Goal: Find specific fact: Find specific fact

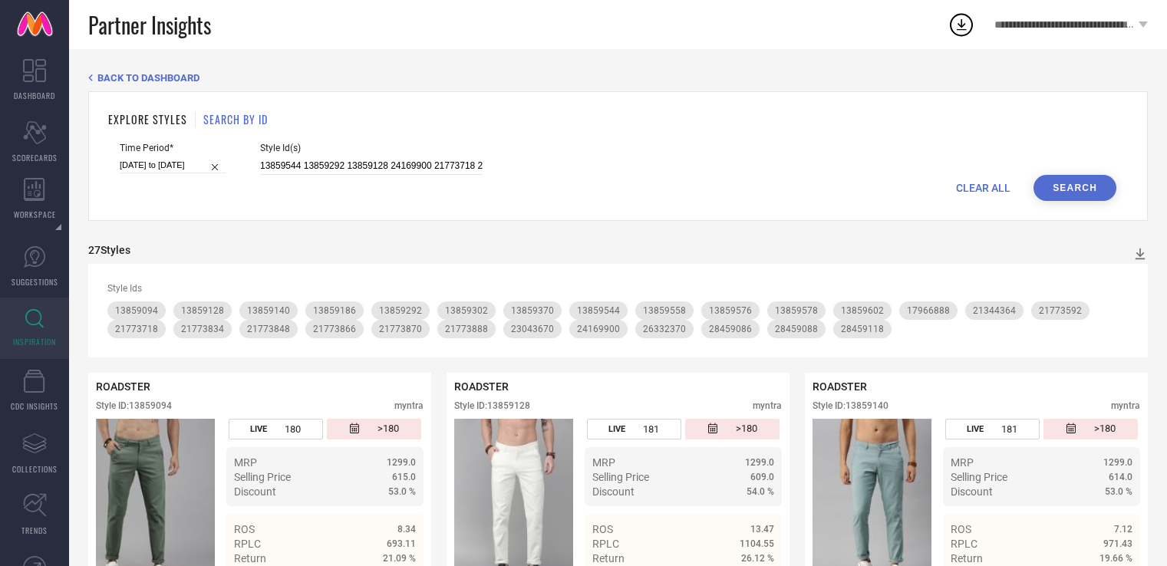
click at [318, 165] on input "13859544 13859292 13859128 24169900 21773718 21773888 13859558 21773592 1385909…" at bounding box center [371, 166] width 222 height 18
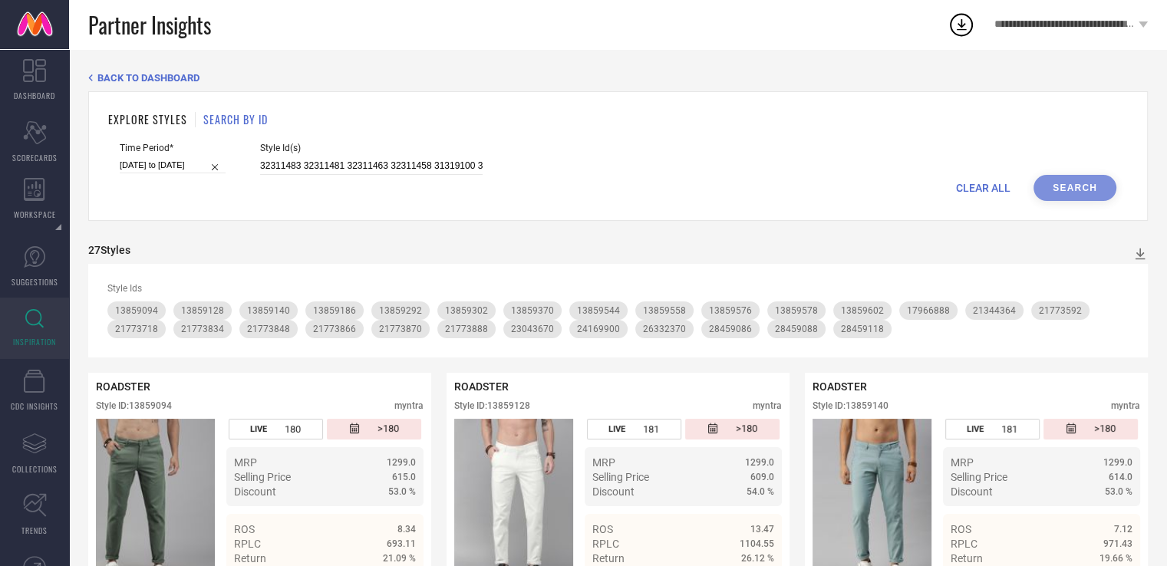
scroll to position [0, 3003]
type input "32311483 32311481 32311463 32311458 31319100 31319078 31319076 30195778 3019577…"
click at [1040, 188] on button "Search" at bounding box center [1074, 188] width 83 height 26
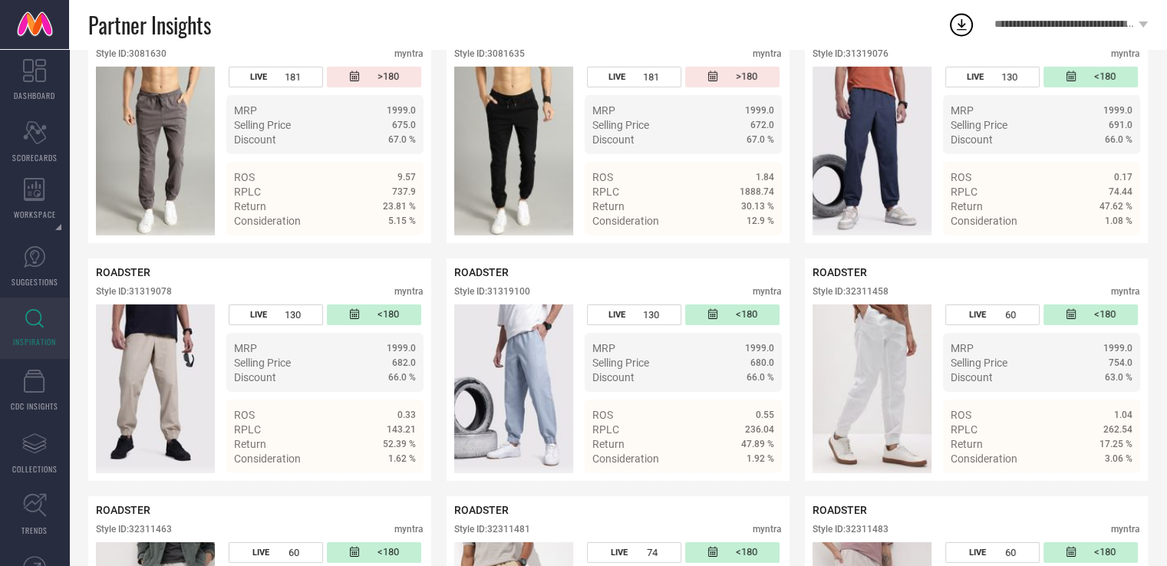
scroll to position [4922, 0]
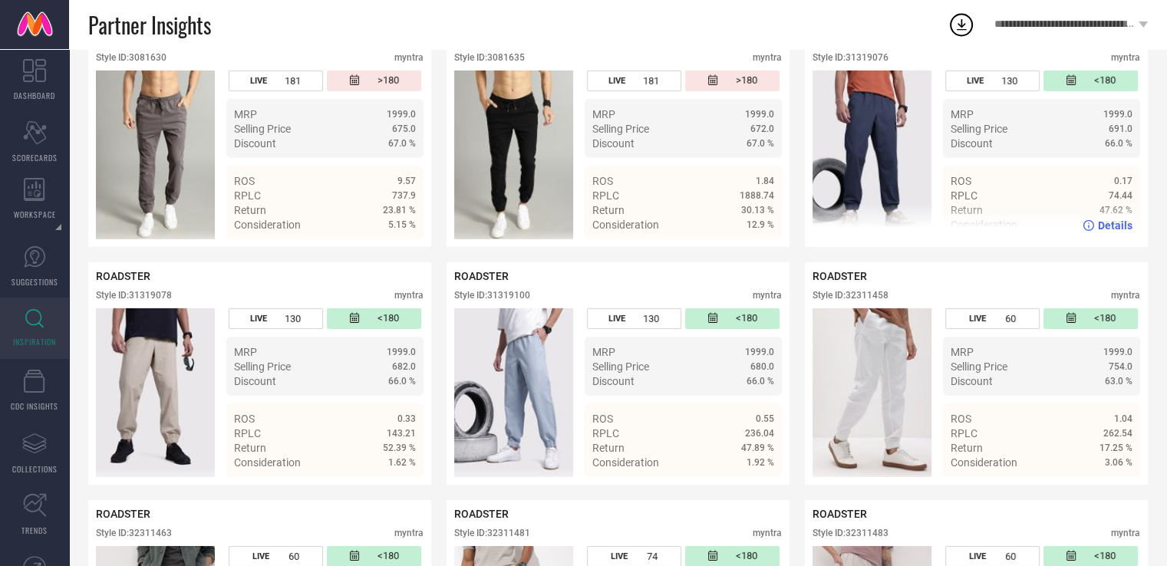
click at [868, 63] on div "Style ID: 31319076" at bounding box center [850, 57] width 76 height 11
copy div "31319076"
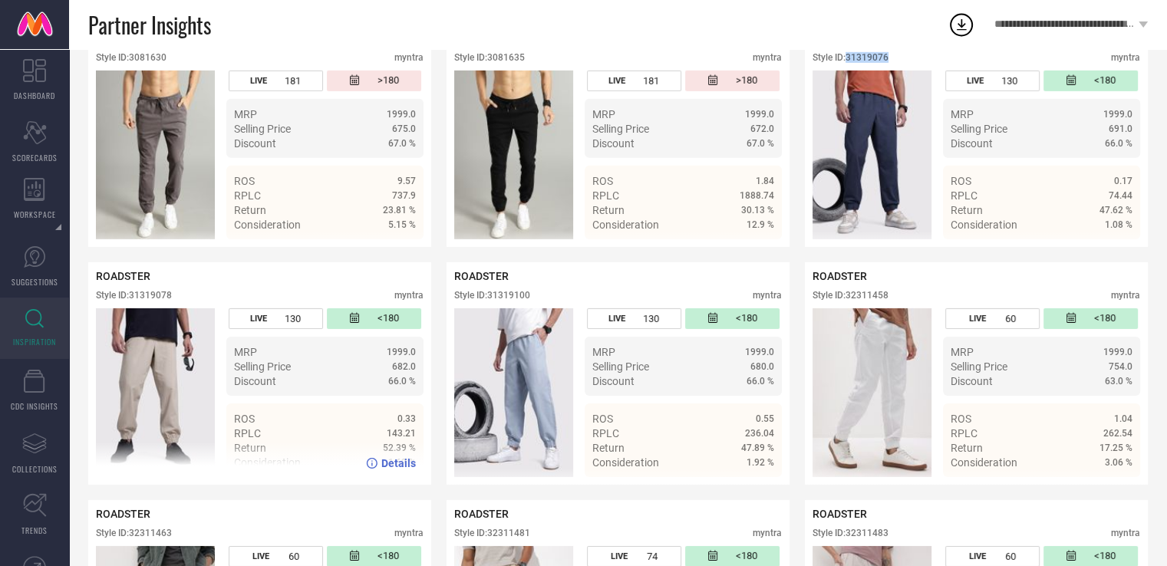
scroll to position [5144, 0]
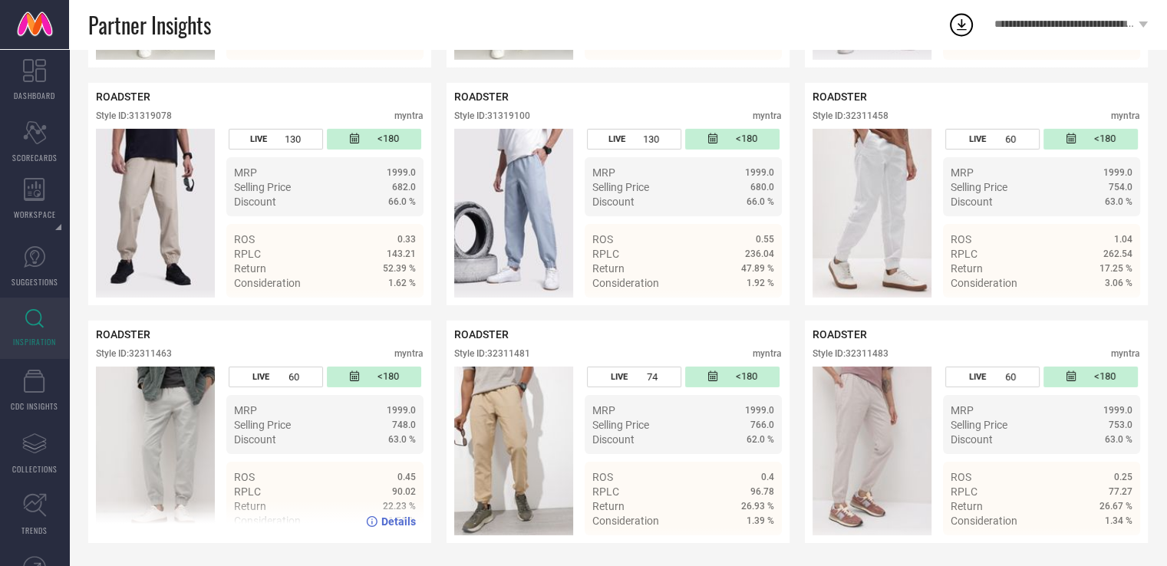
click at [157, 351] on div "Style ID: 32311463" at bounding box center [134, 353] width 76 height 11
copy div "32311463"
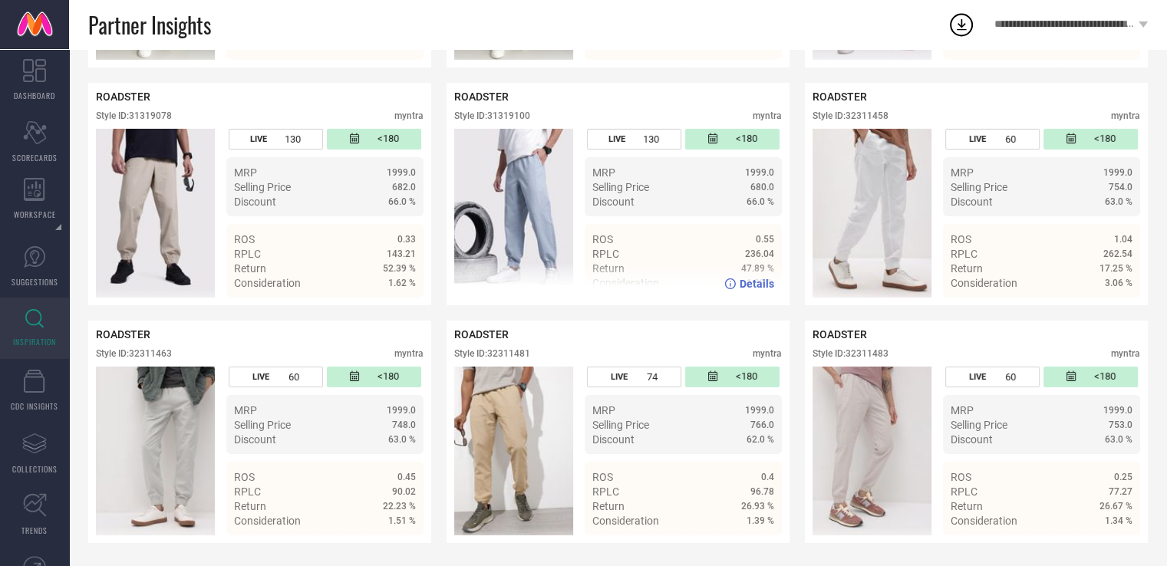
click at [517, 113] on div "Style ID: 31319100" at bounding box center [492, 115] width 76 height 11
copy div "31319100"
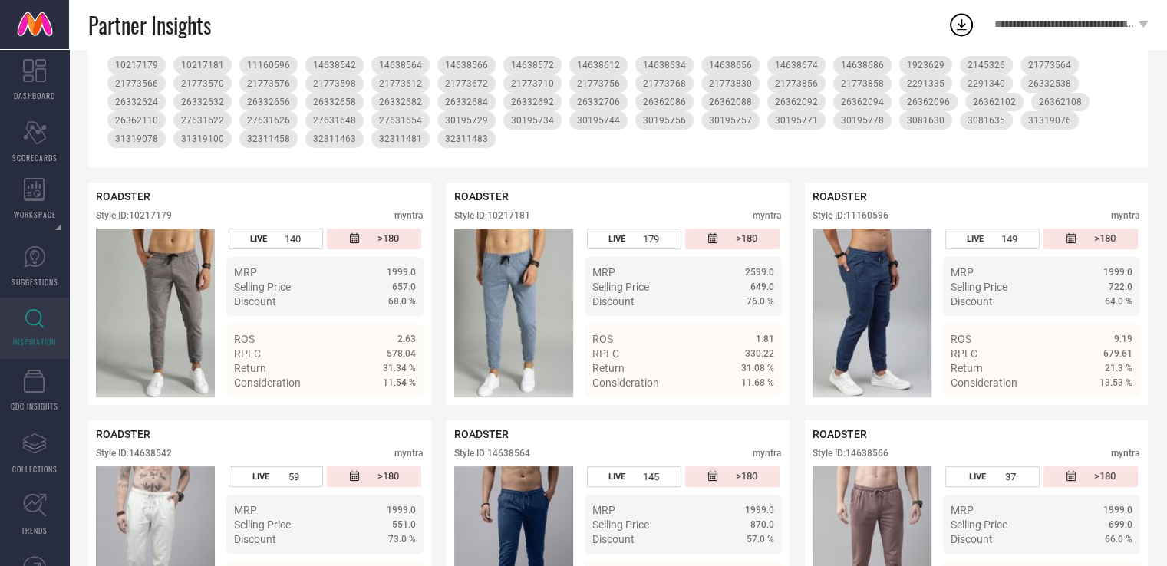
scroll to position [0, 0]
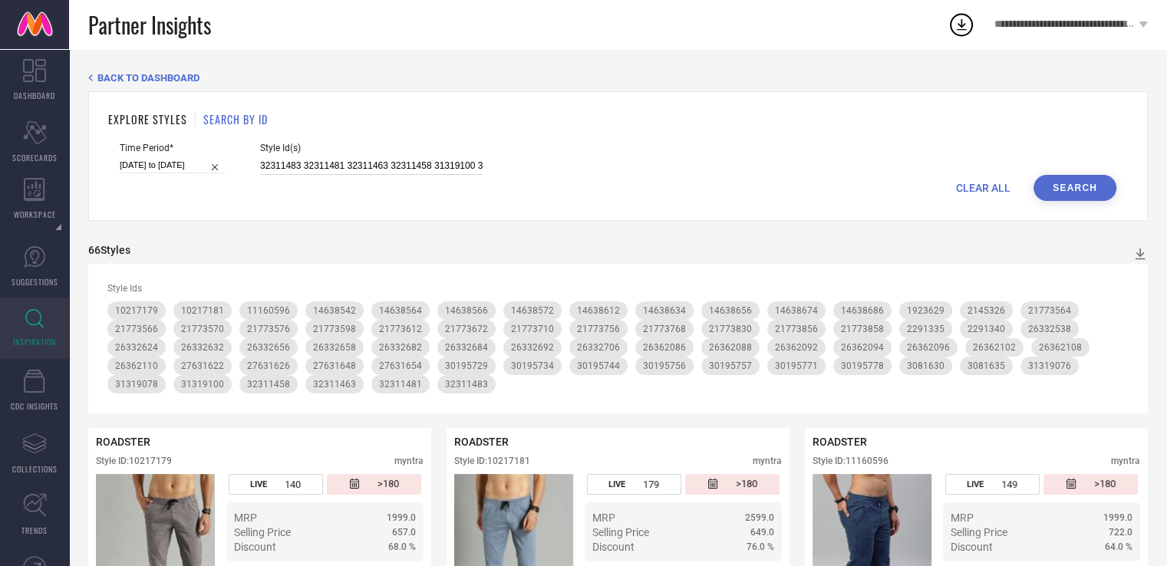
click at [436, 160] on input "32311483 32311481 32311463 32311458 31319100 31319078 31319076 30195778 3019577…" at bounding box center [371, 166] width 222 height 18
paste input "33247780 31319056 31319052 31319050 31319029 31319019 29164850 29164838 2916483…"
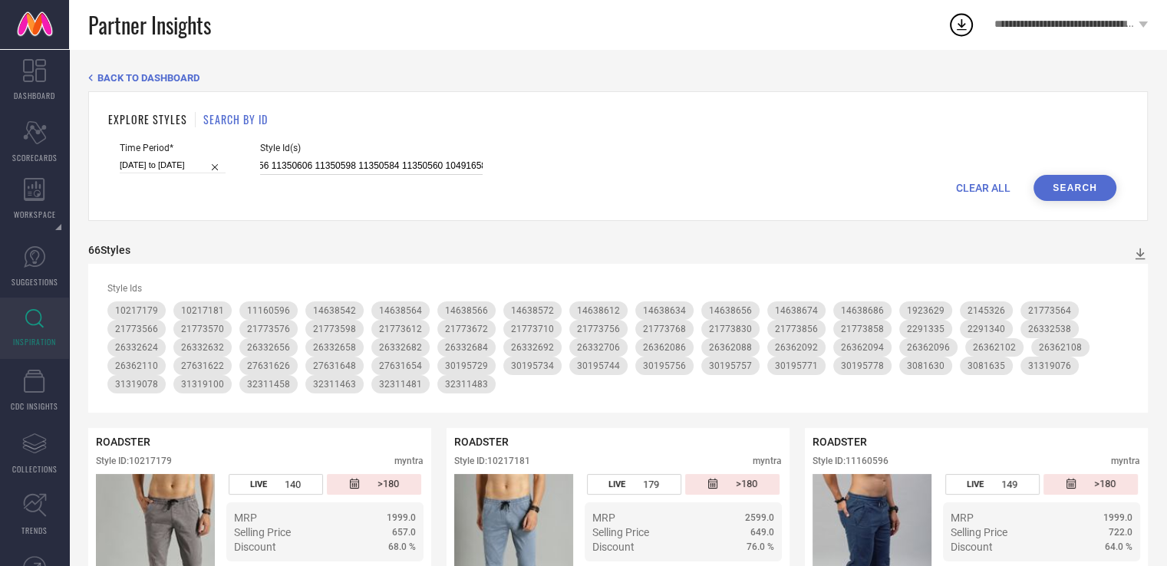
type input "33247780 31319056 31319052 31319050 31319029 31319019 29164850 29164838 2916483…"
click at [1053, 183] on button "Search" at bounding box center [1074, 188] width 83 height 26
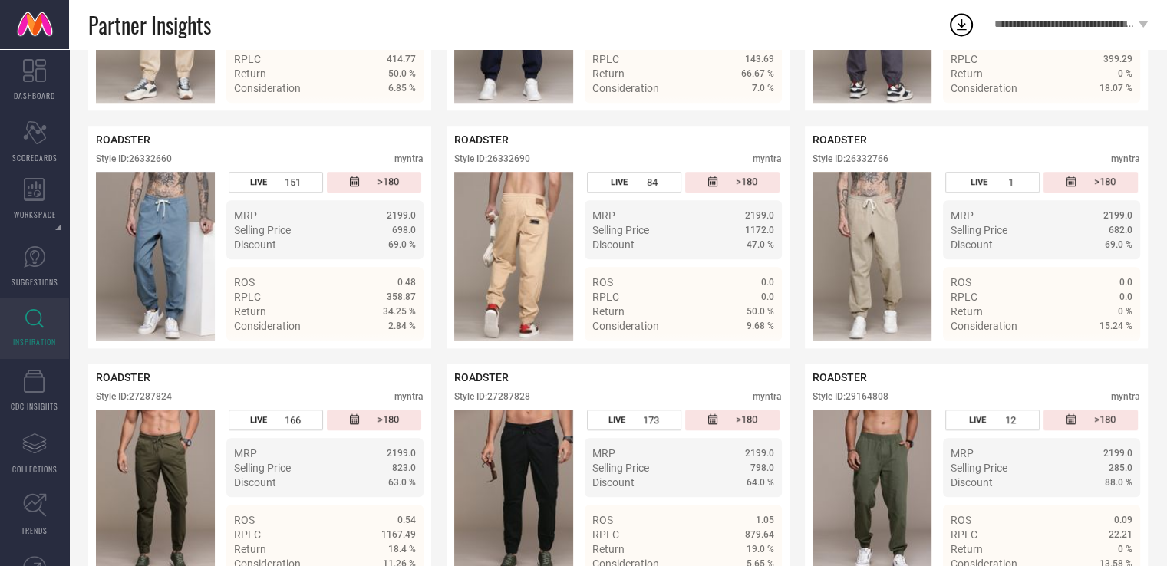
scroll to position [1200, 0]
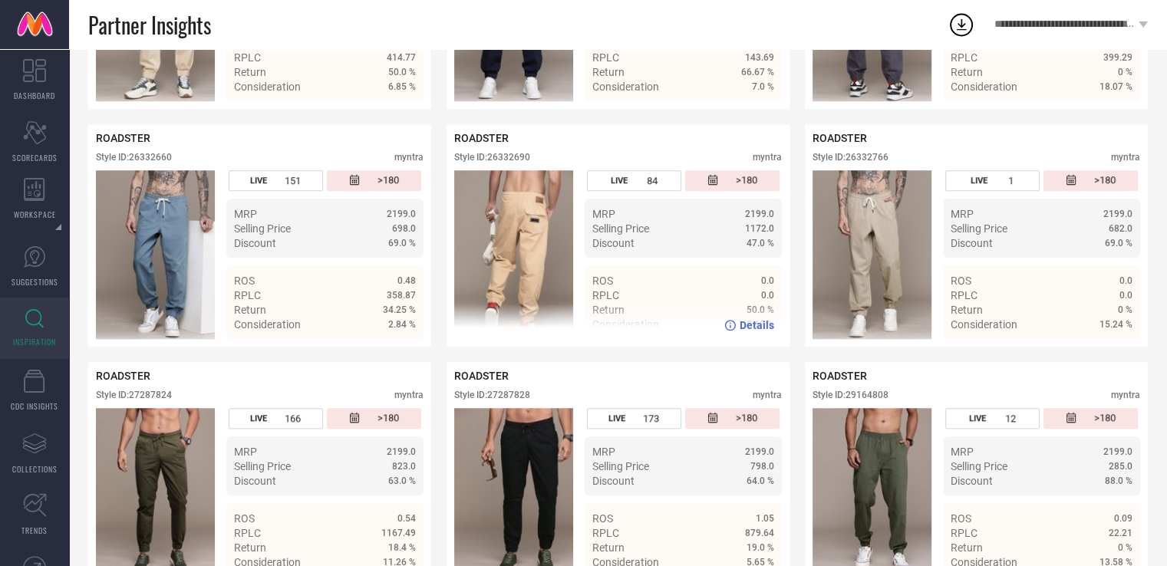
click at [503, 163] on div "Style ID: 26332690" at bounding box center [492, 157] width 76 height 11
copy div "26332690"
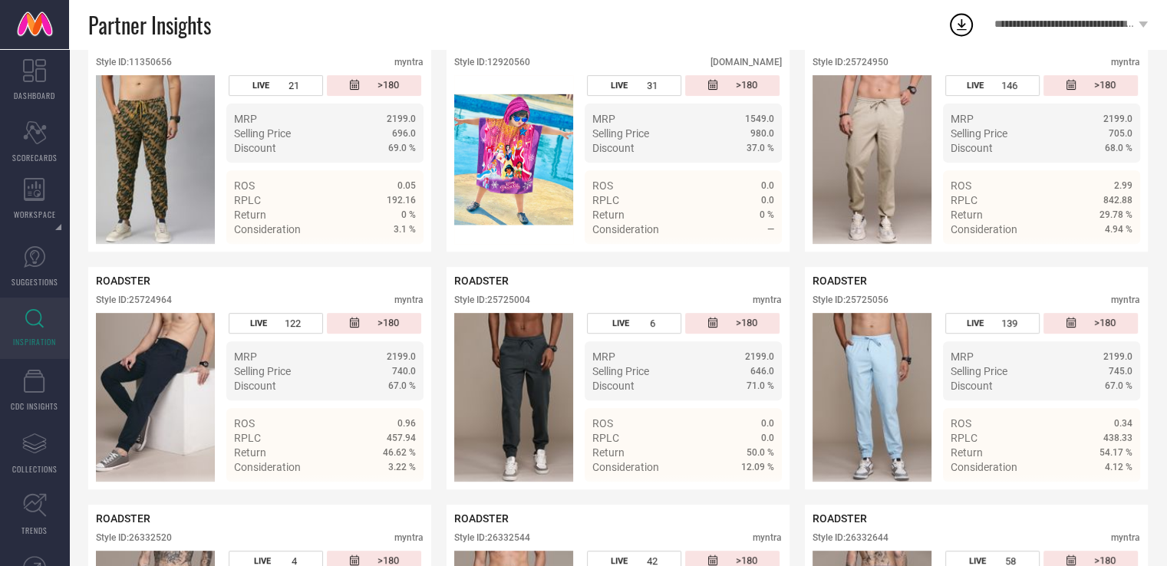
scroll to position [0, 0]
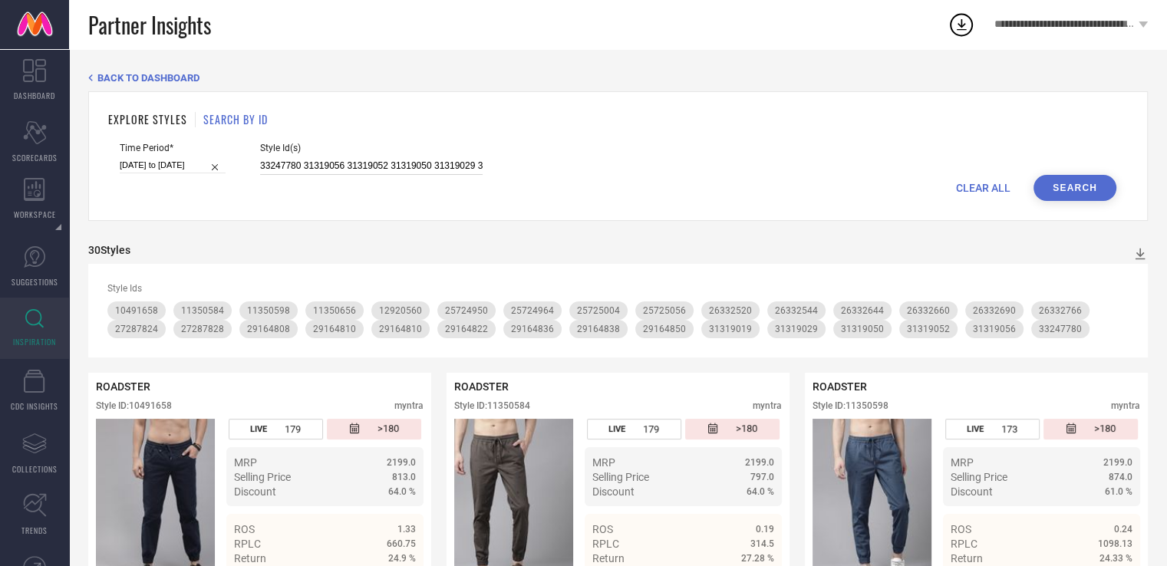
click at [325, 173] on input "33247780 31319056 31319052 31319050 31319029 31319019 29164850 29164838 2916483…" at bounding box center [371, 166] width 222 height 18
paste input "34377278 32341719 32341713 31058809 31058807 31058777 31058776 31058760 3105875…"
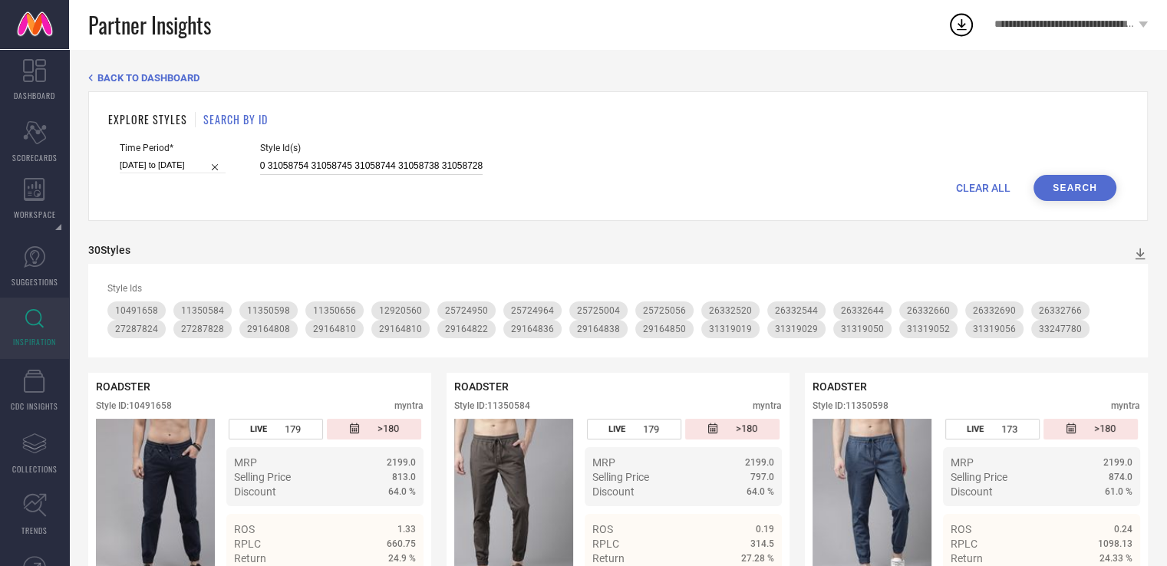
type input "34377278 32341719 32341713 31058809 31058807 31058777 31058776 31058760 3105875…"
click at [1083, 185] on button "Search" at bounding box center [1074, 188] width 83 height 26
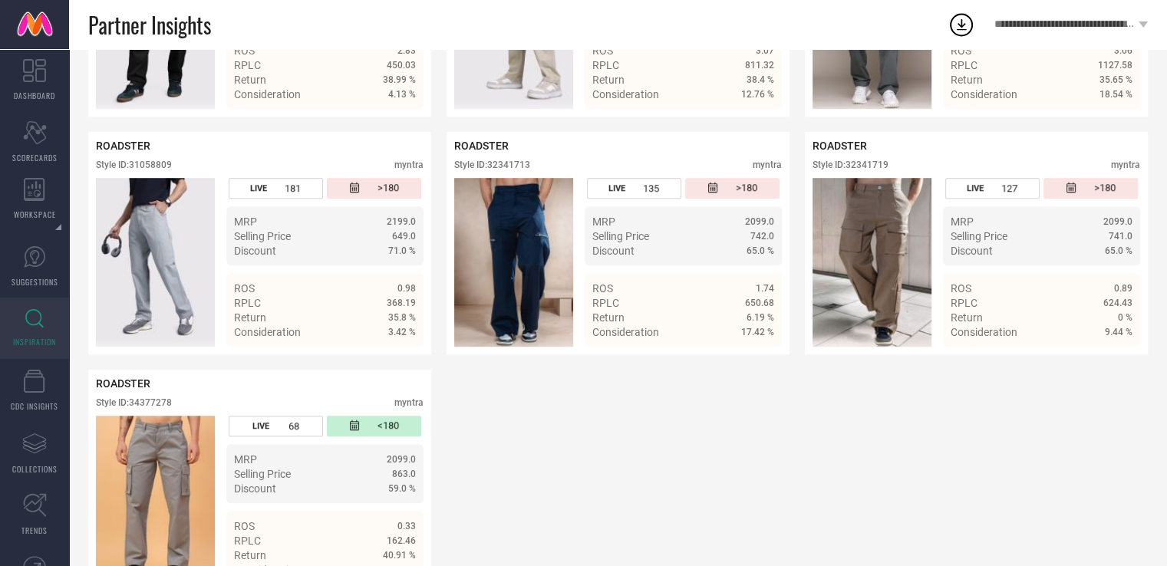
scroll to position [994, 0]
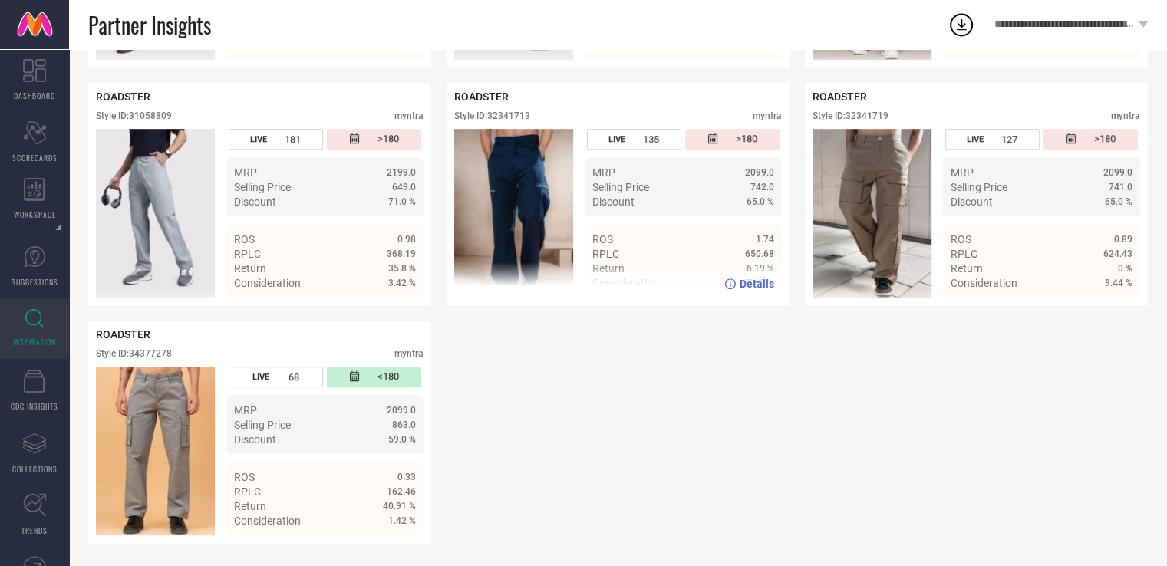
click at [521, 110] on div "Style ID: 32341713" at bounding box center [492, 115] width 76 height 11
copy div "32341713"
